Goal: Find specific page/section: Find specific page/section

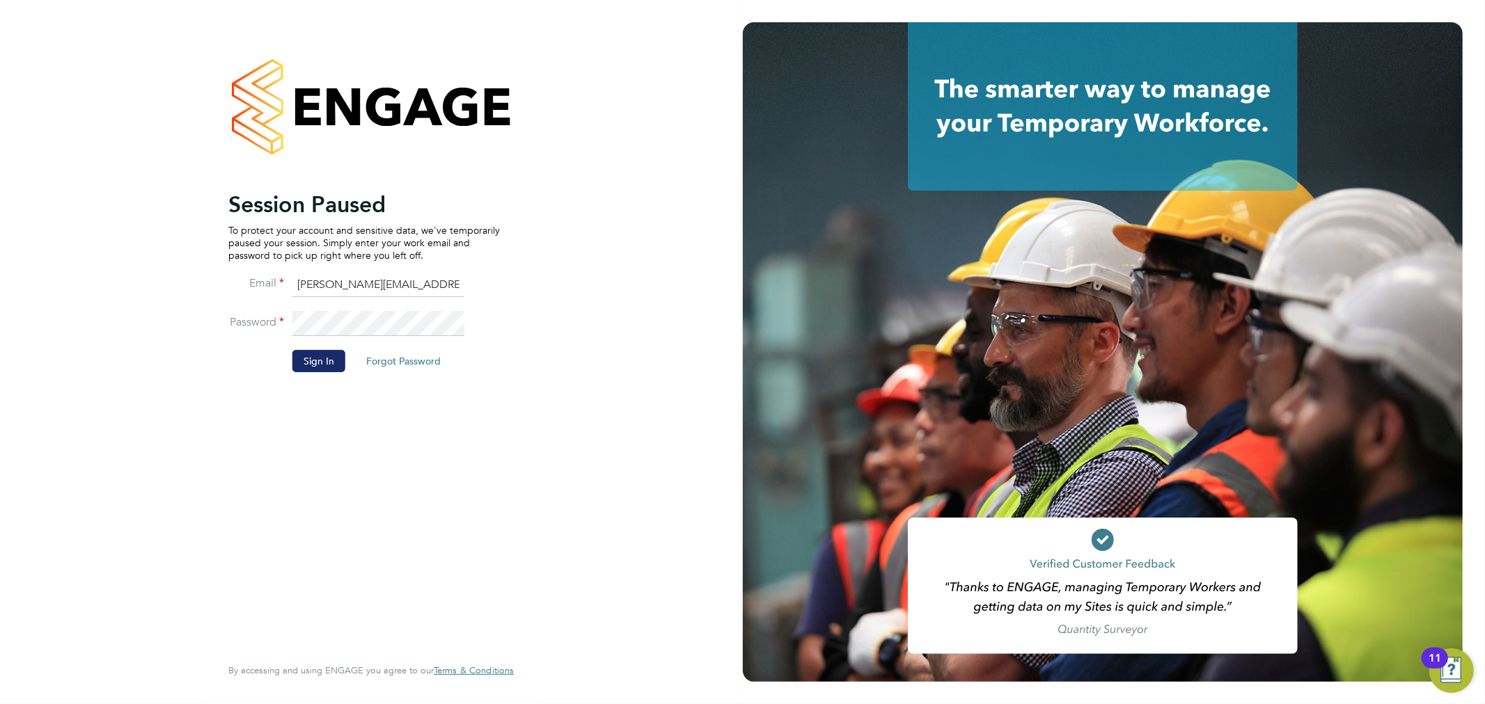
click at [319, 353] on button "Sign In" at bounding box center [318, 361] width 53 height 22
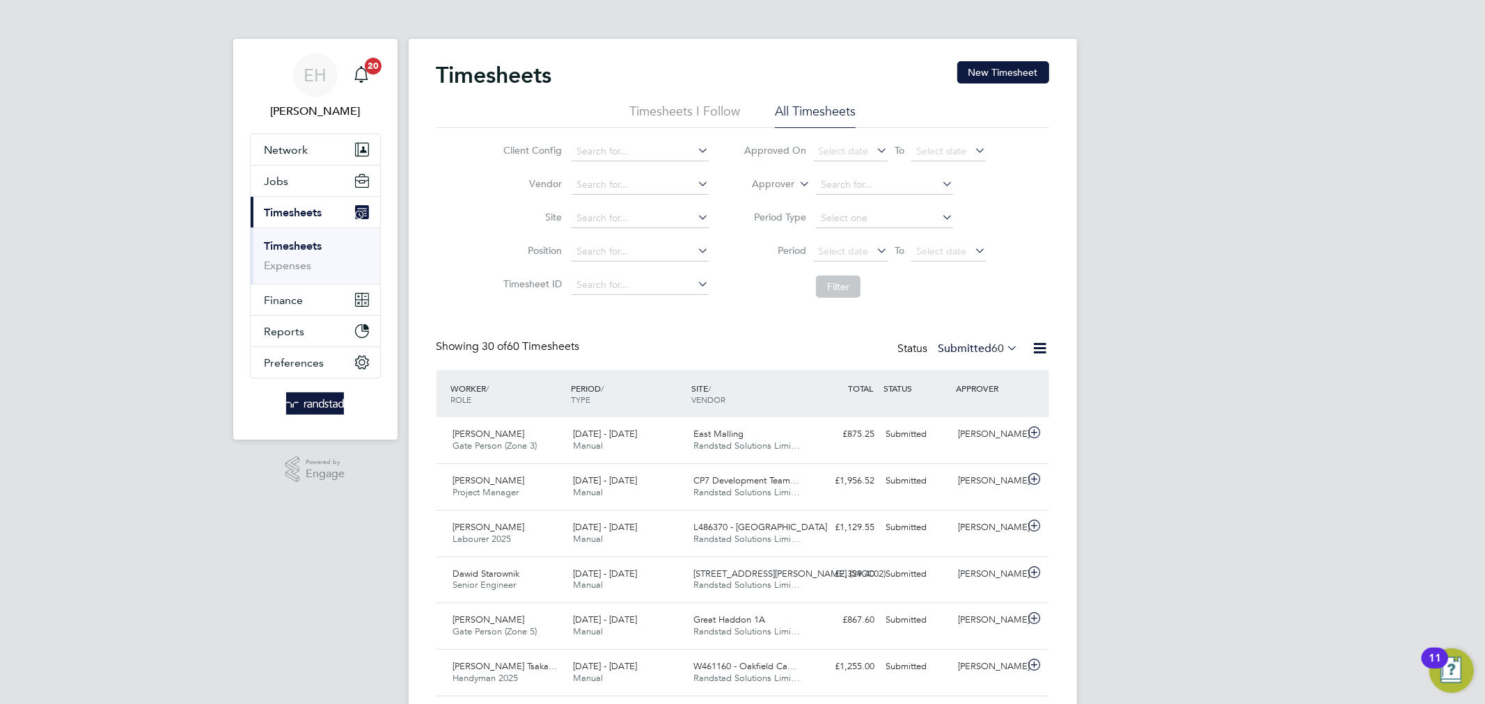
click at [796, 186] on icon at bounding box center [796, 180] width 0 height 13
click at [775, 194] on li "Worker" at bounding box center [760, 200] width 69 height 18
click at [852, 192] on input at bounding box center [884, 184] width 137 height 19
click at [853, 199] on li "Malg orzata Szyszkiewicz" at bounding box center [887, 204] width 144 height 19
type input "Malgorzata Szyszkiewicz"
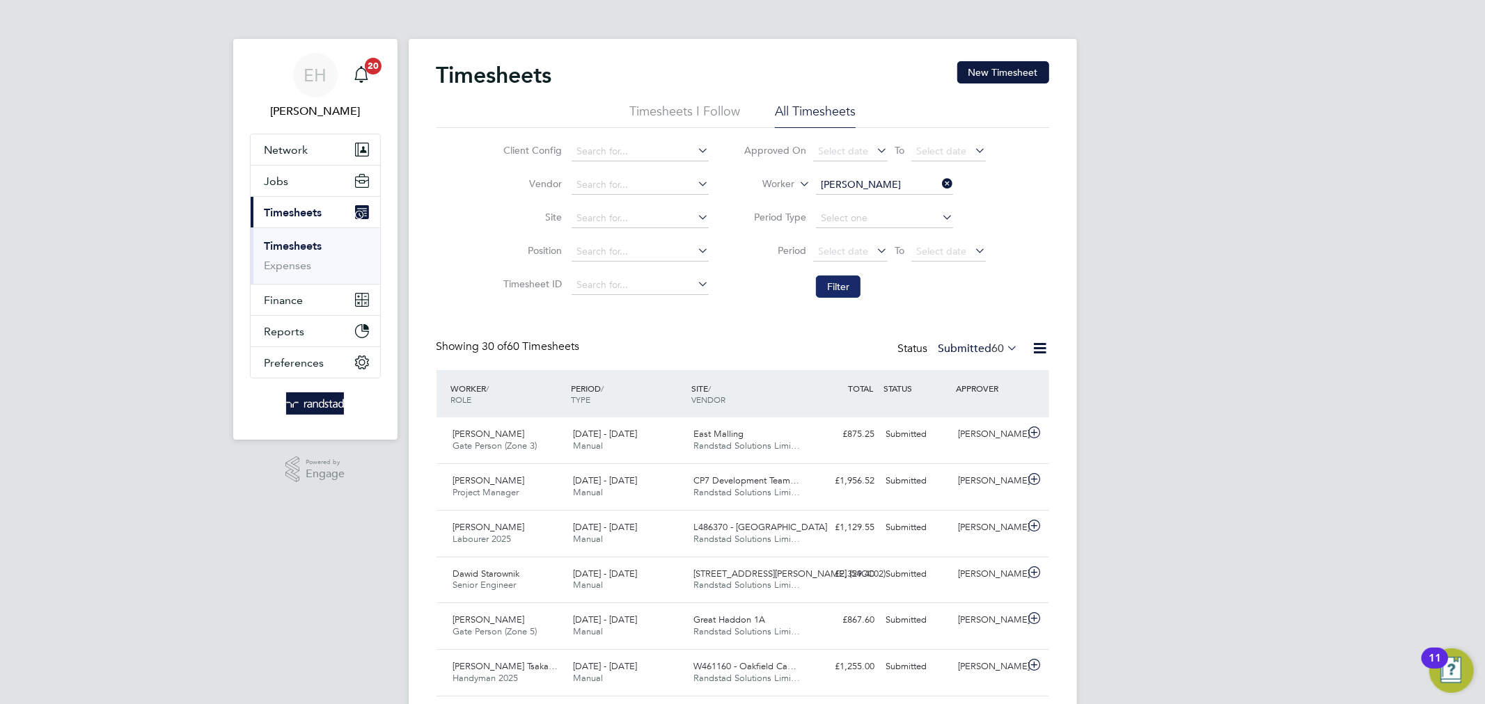
click at [840, 291] on button "Filter" at bounding box center [838, 287] width 45 height 22
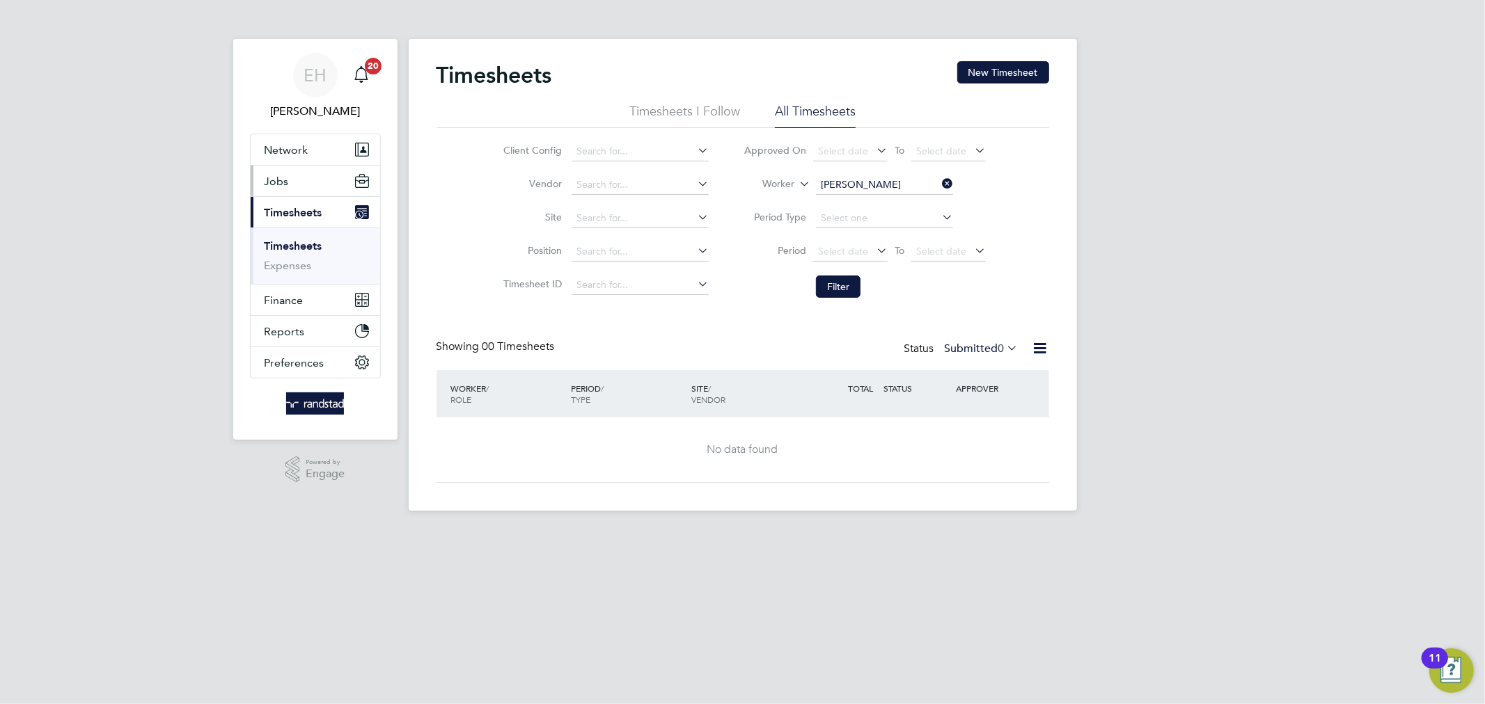
click at [281, 190] on button "Jobs" at bounding box center [315, 181] width 129 height 31
click at [322, 139] on button "Network" at bounding box center [315, 149] width 129 height 31
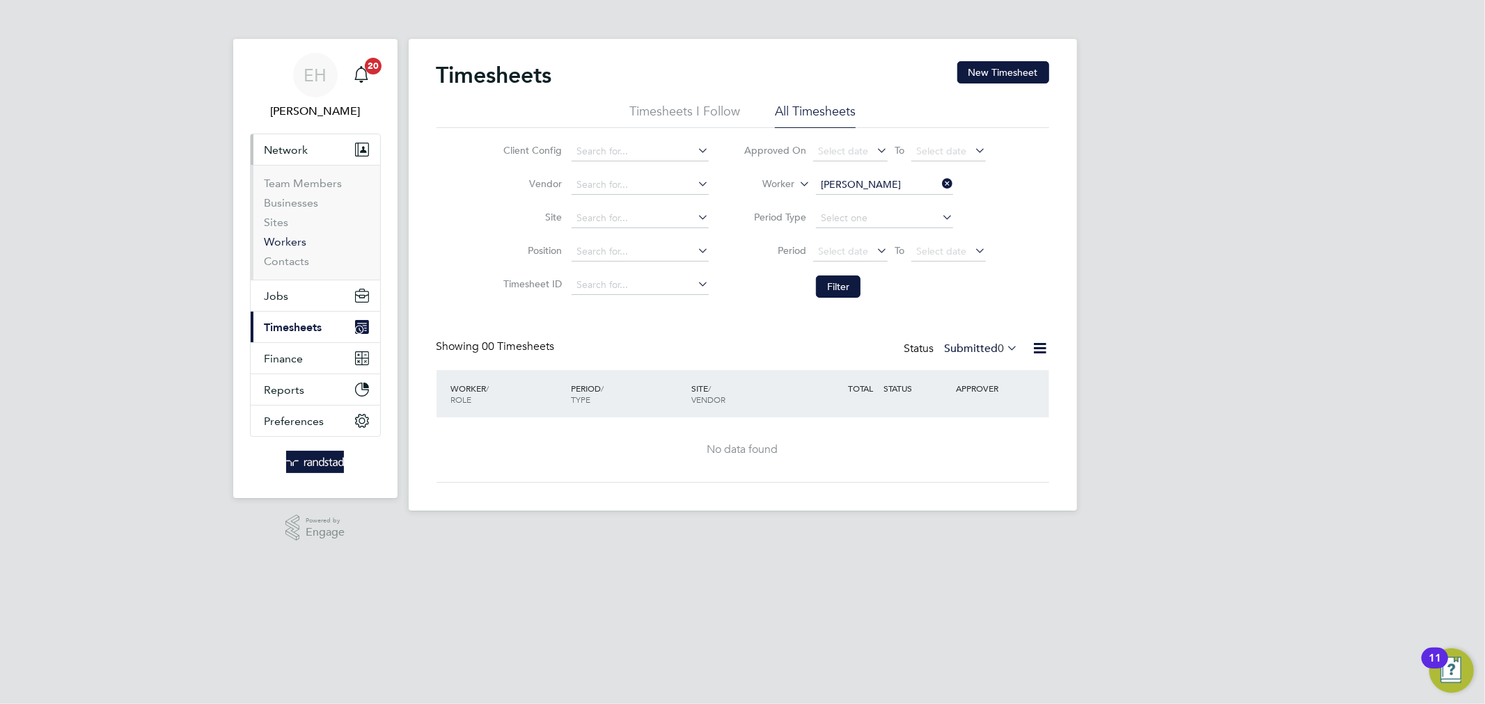
click at [290, 248] on link "Workers" at bounding box center [285, 241] width 42 height 13
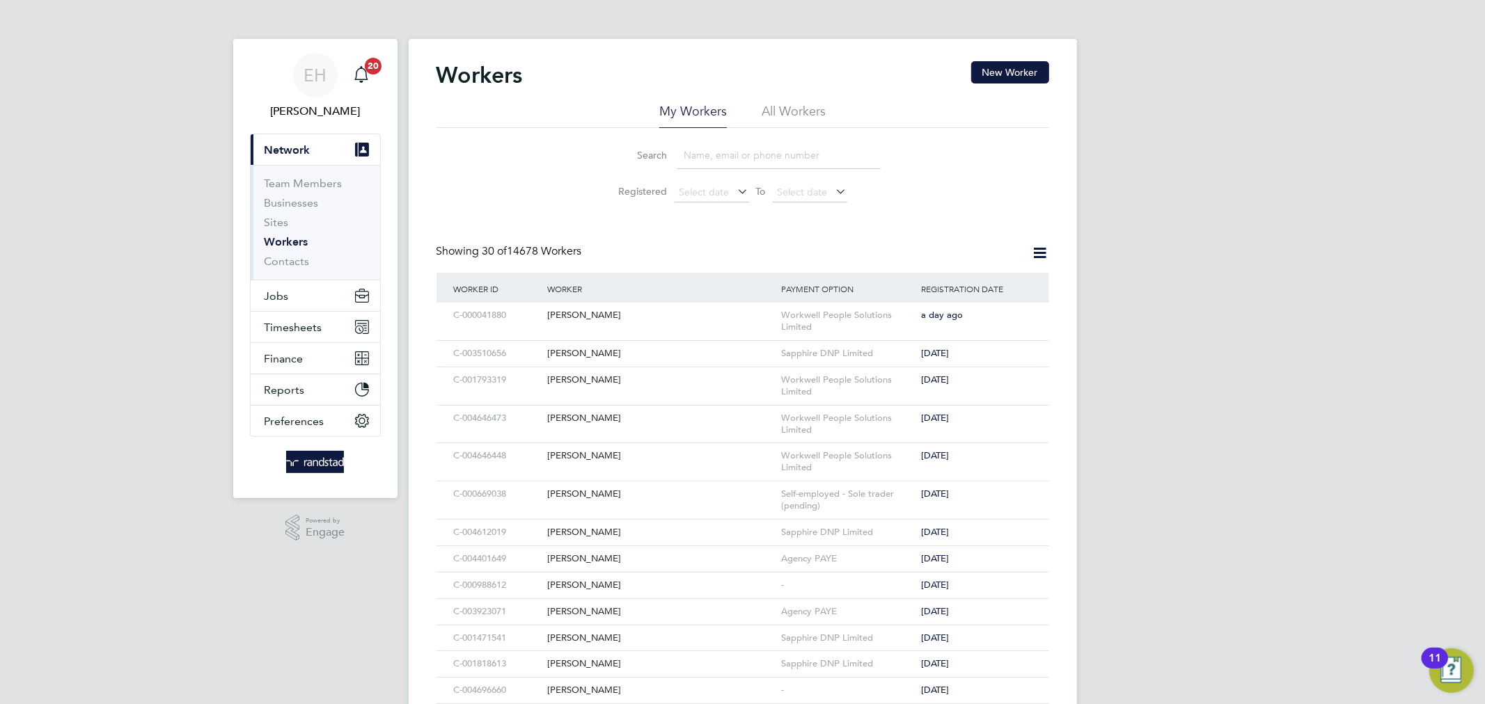
click at [710, 150] on input at bounding box center [778, 155] width 203 height 27
type input "godwin"
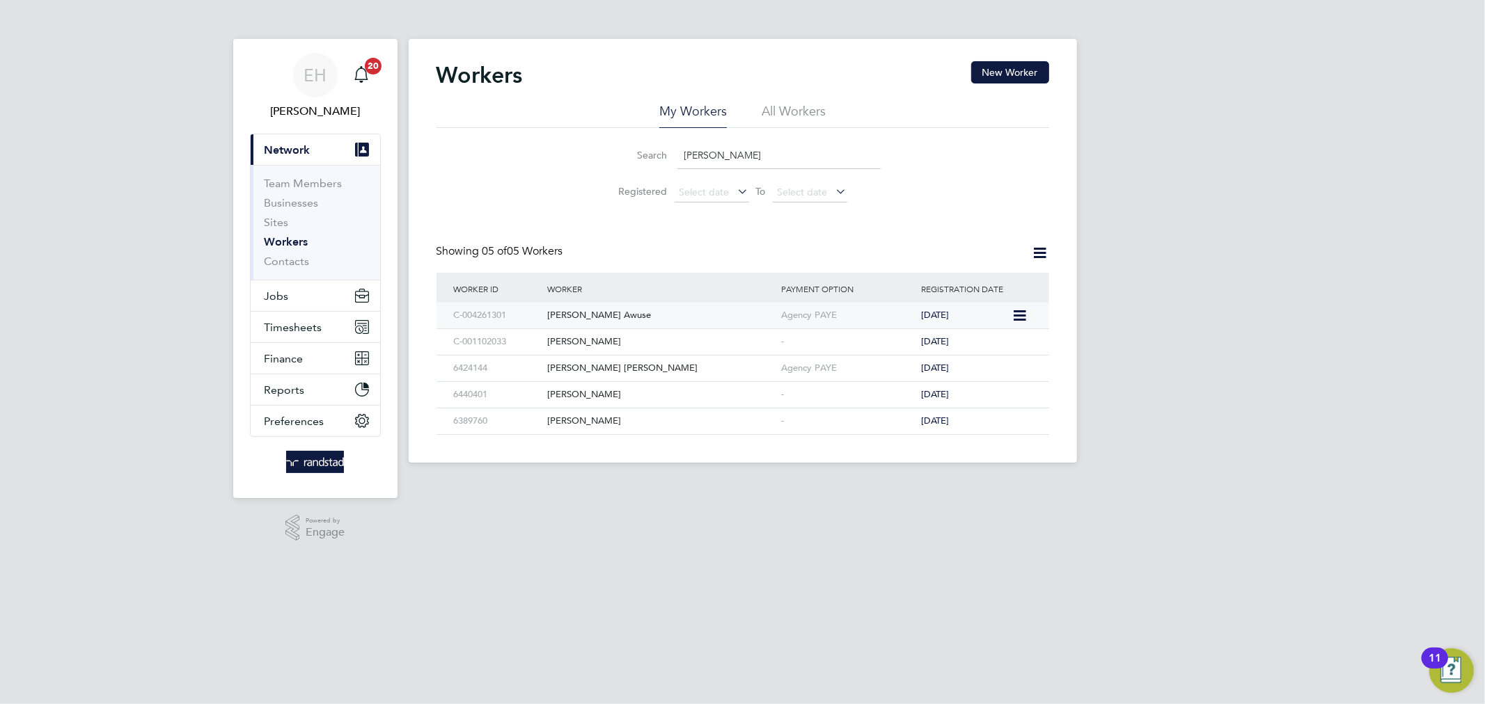
click at [771, 311] on div "Godwin Awuse" at bounding box center [661, 316] width 234 height 26
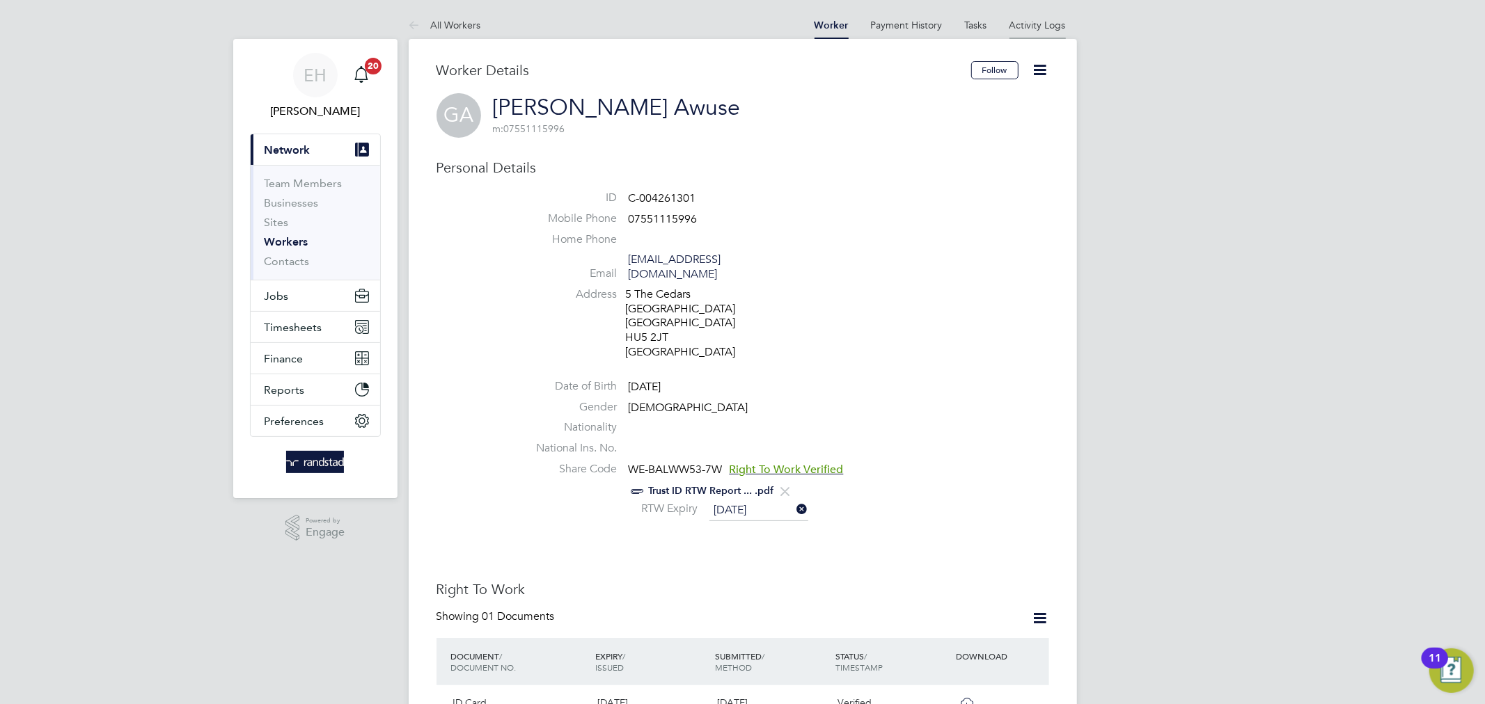
click at [1029, 33] on li "Activity Logs" at bounding box center [1037, 25] width 56 height 28
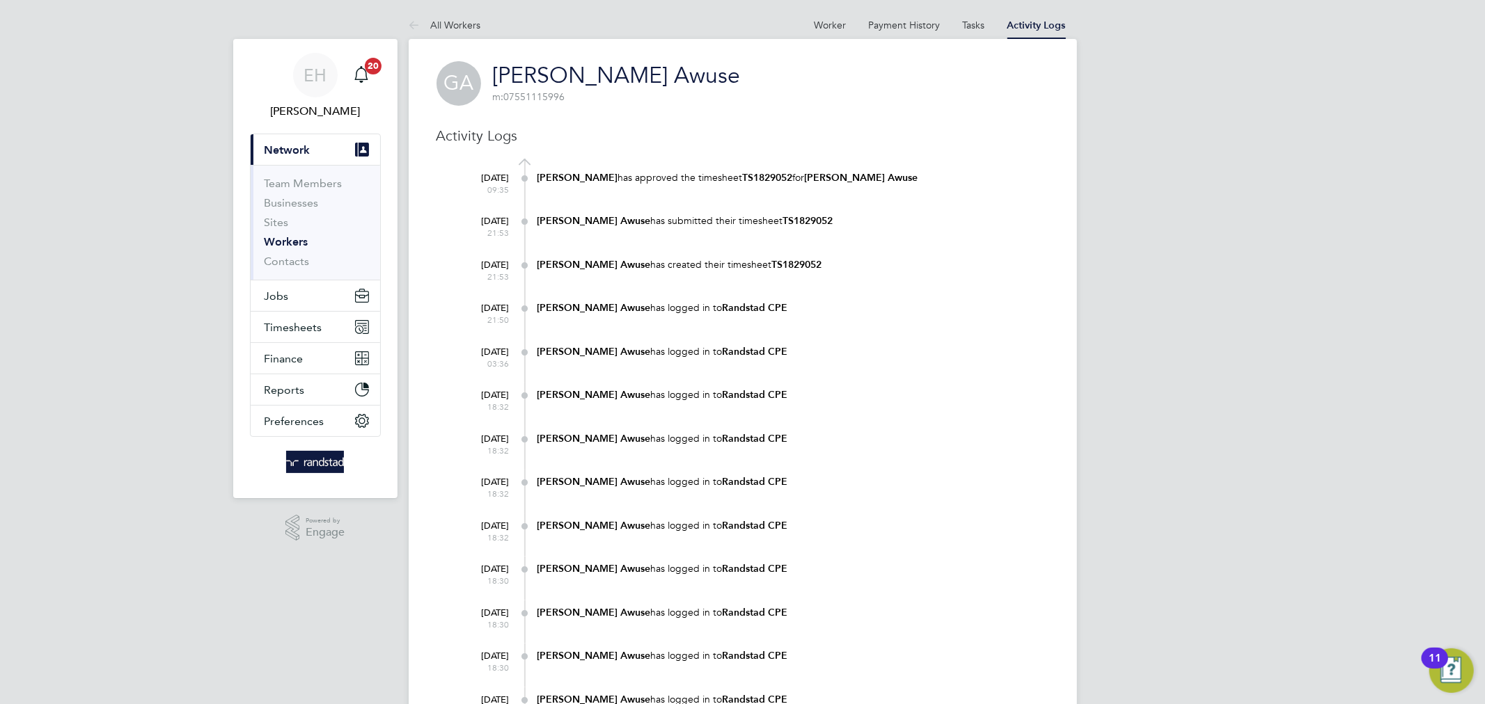
click at [743, 179] on b "TS1829052" at bounding box center [768, 178] width 50 height 12
